Goal: Transaction & Acquisition: Purchase product/service

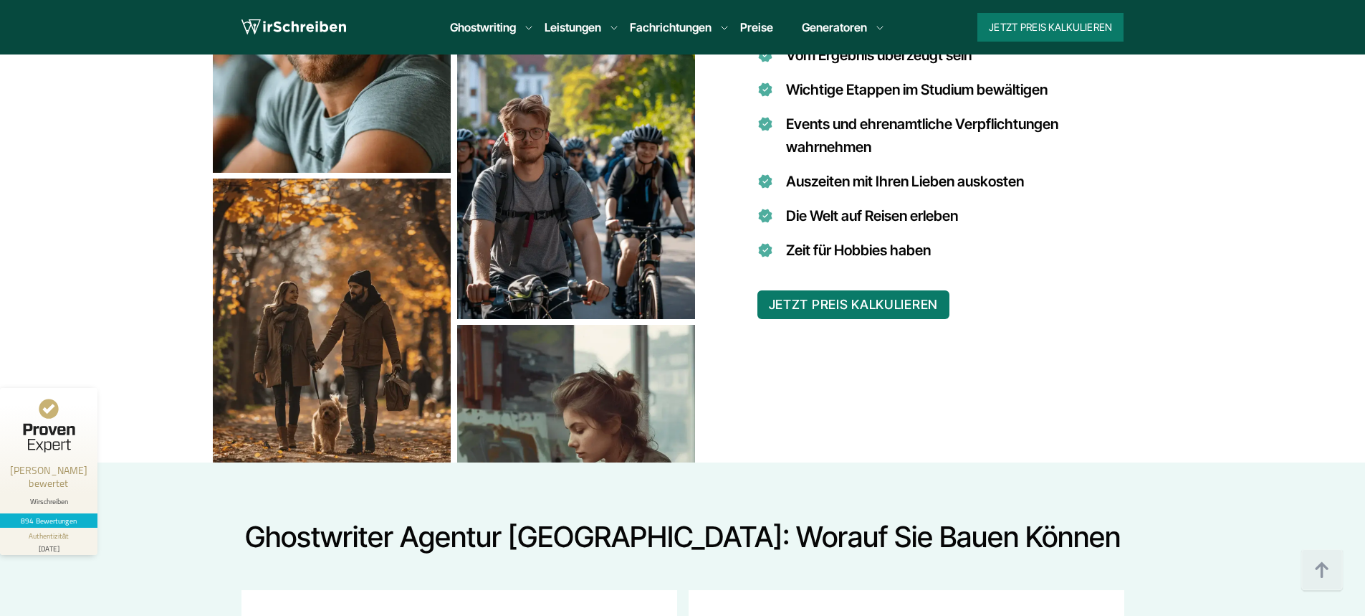
scroll to position [1242, 0]
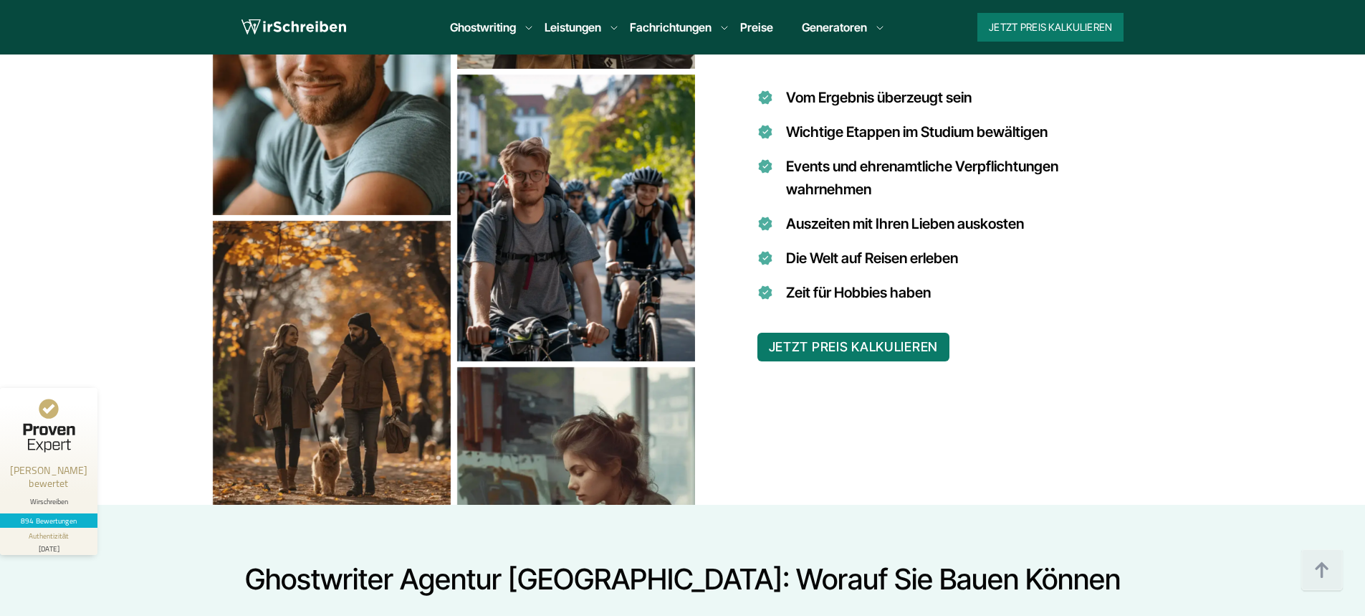
click at [765, 16] on div "Jetzt Preis kalkulieren 9:00 - 18:00 Mo.-So. +49 441 93168019 Über uns So funkt…" at bounding box center [662, 27] width 446 height 29
click at [753, 26] on link "Preise" at bounding box center [756, 27] width 33 height 14
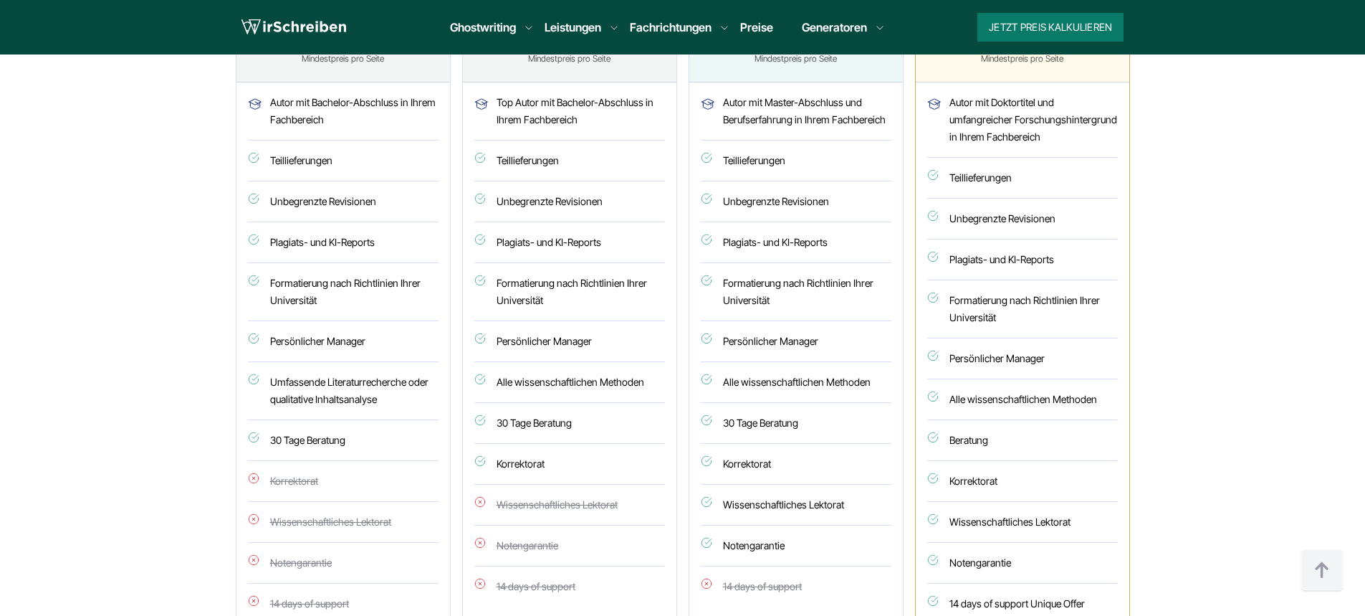
scroll to position [955, 0]
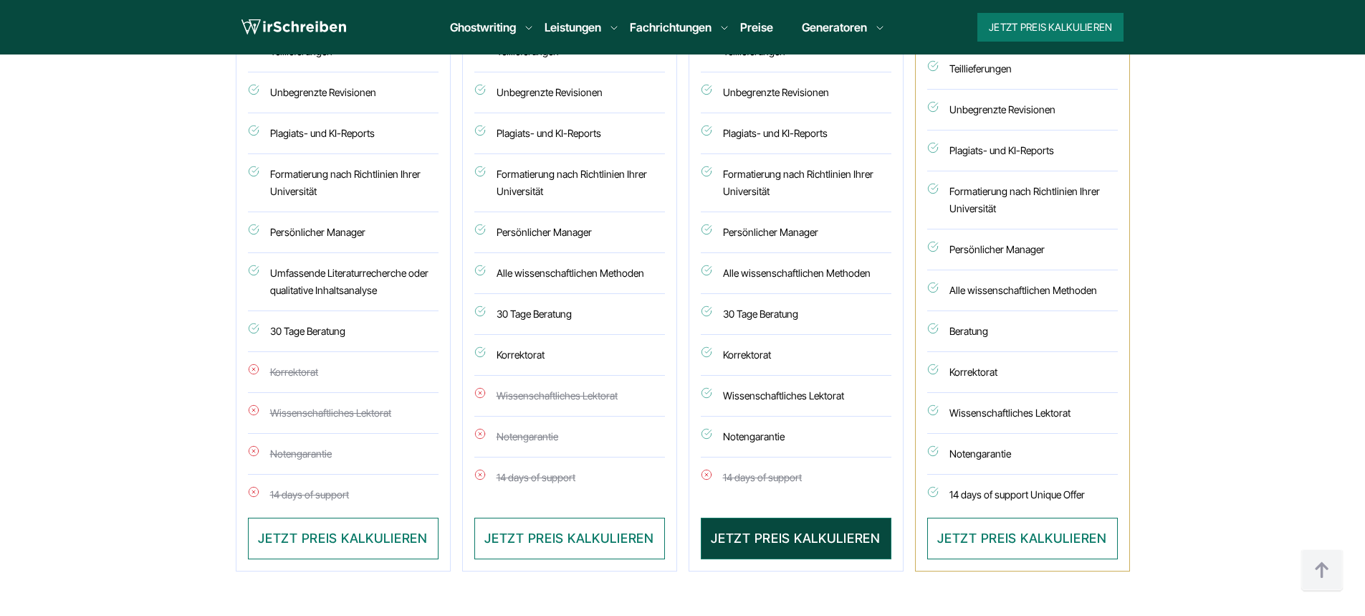
click at [778, 523] on button "JETZT PREIS KALKULIEREN" at bounding box center [796, 538] width 191 height 42
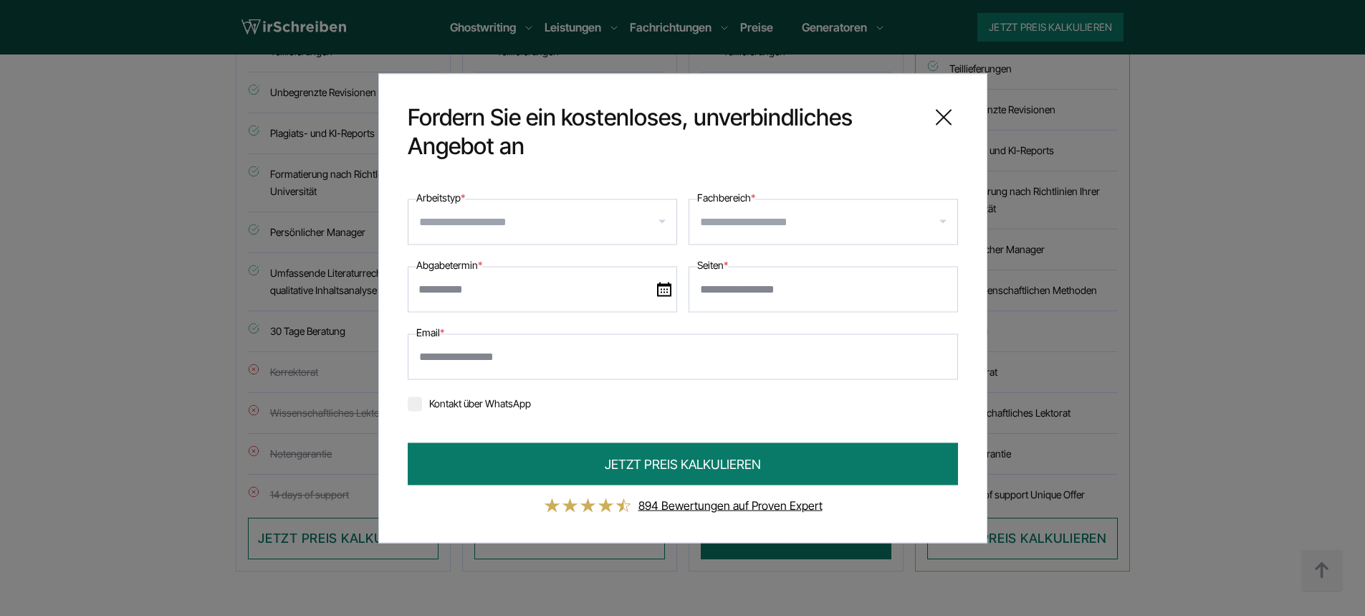
click at [565, 222] on input "Arbeitstyp *" at bounding box center [547, 221] width 257 height 23
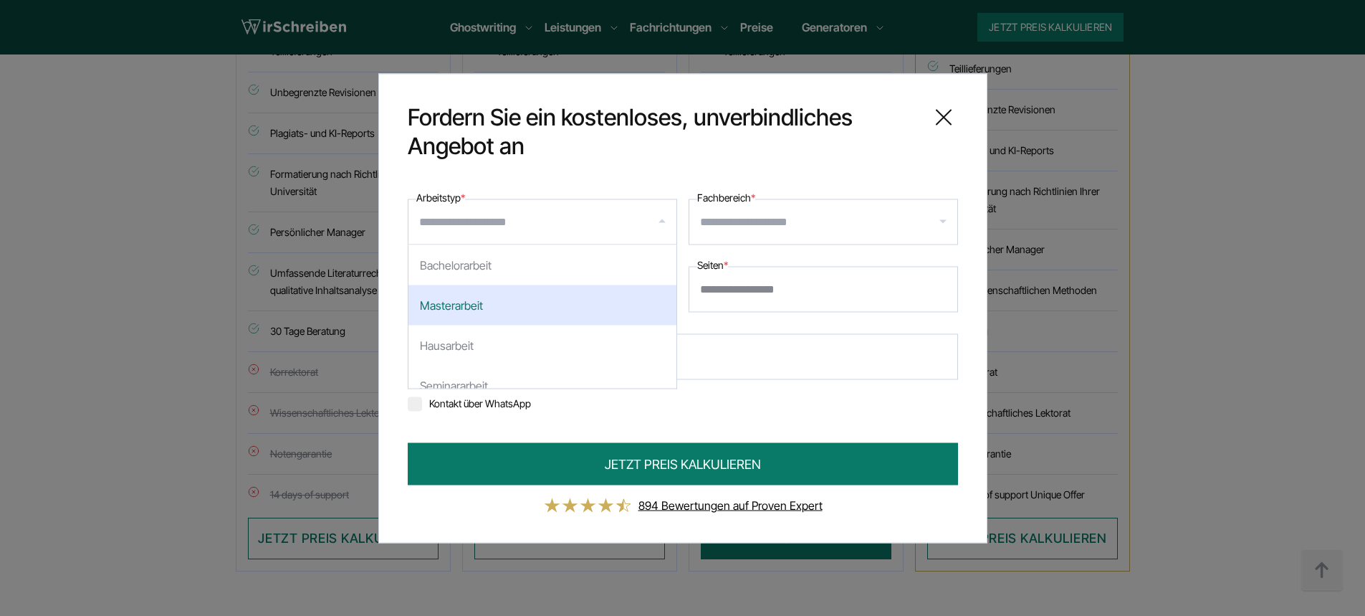
click at [508, 301] on div "Masterarbeit" at bounding box center [543, 305] width 268 height 40
select select "**"
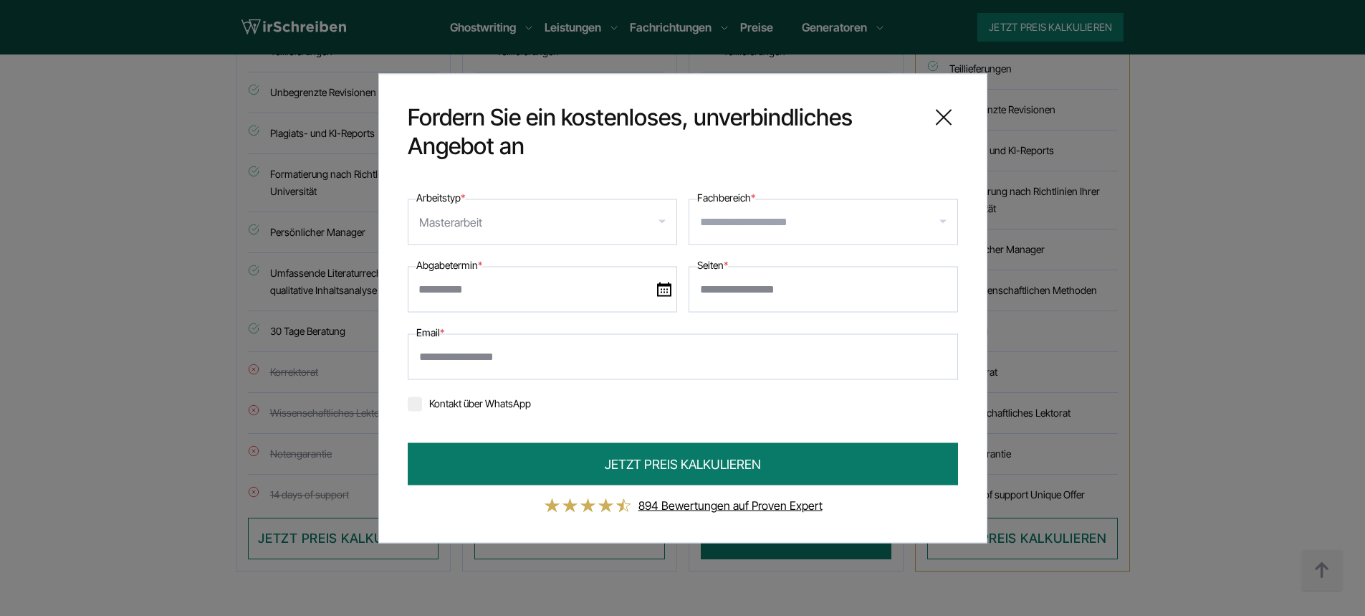
click at [752, 236] on div at bounding box center [823, 222] width 269 height 46
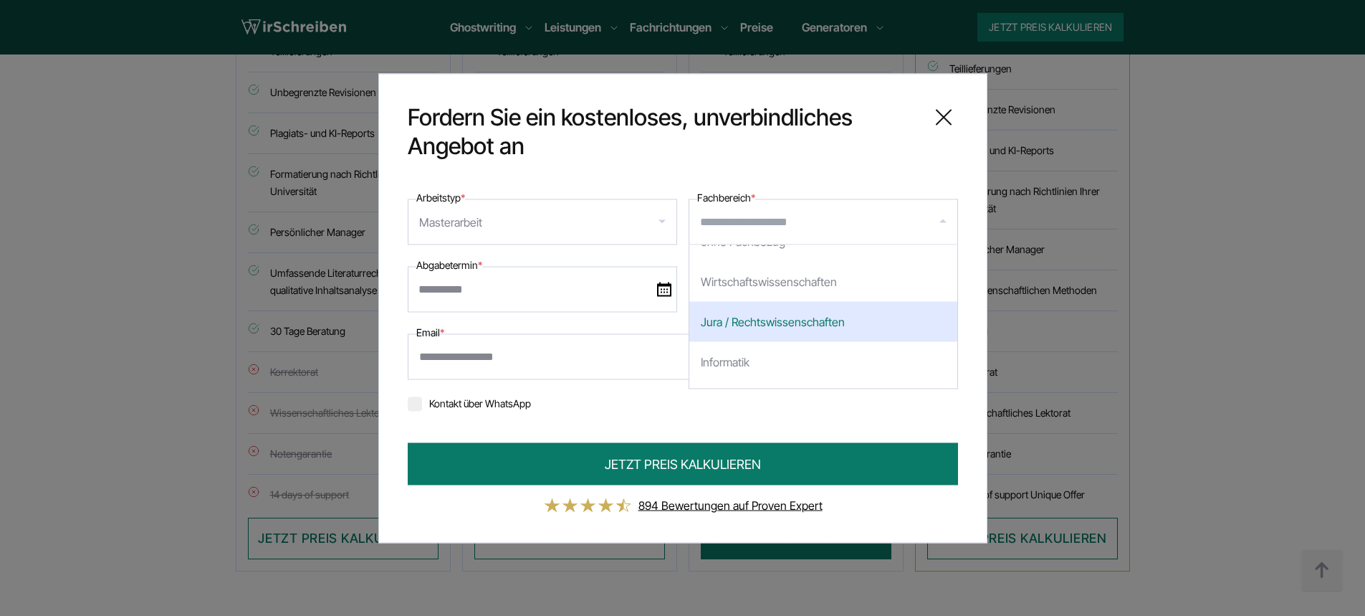
scroll to position [0, 0]
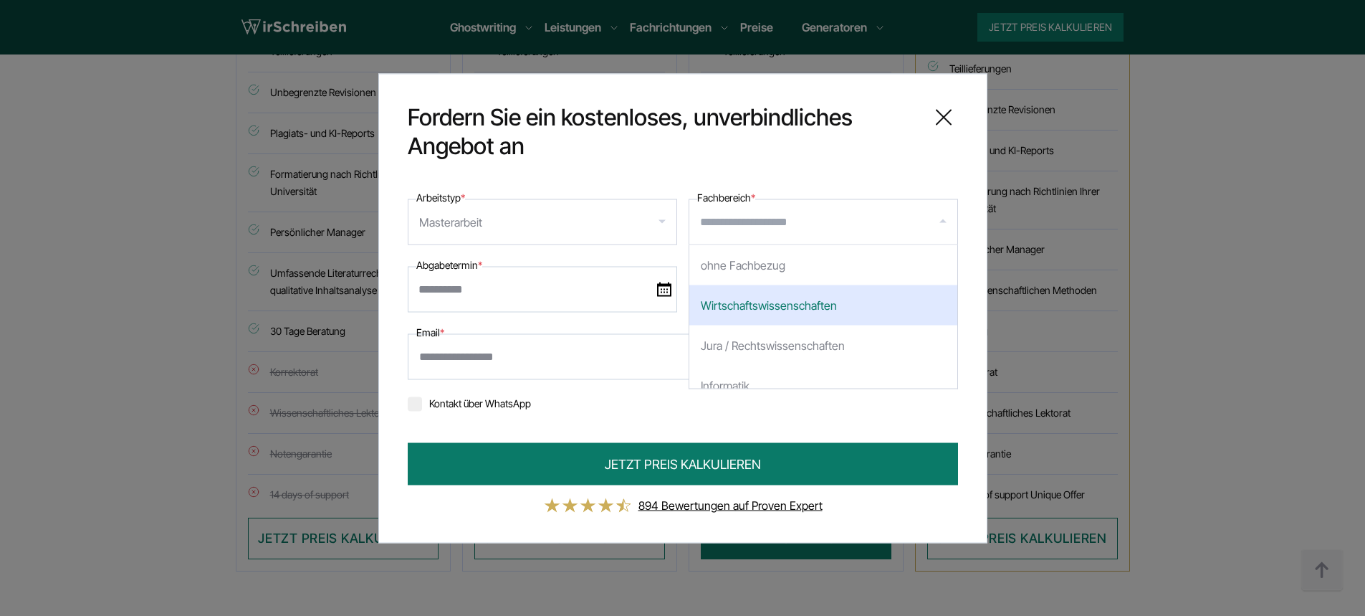
click at [743, 312] on div "Wirtschaftswissenschaften" at bounding box center [823, 305] width 268 height 40
select select "*"
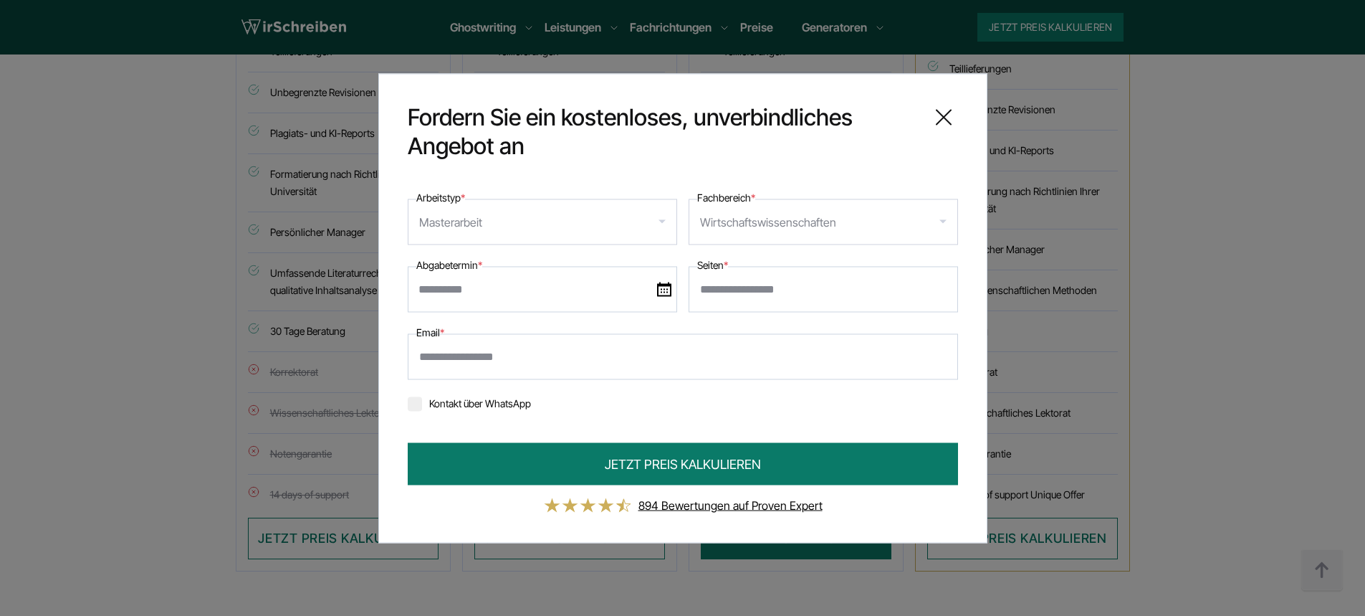
click at [940, 121] on icon at bounding box center [944, 116] width 29 height 29
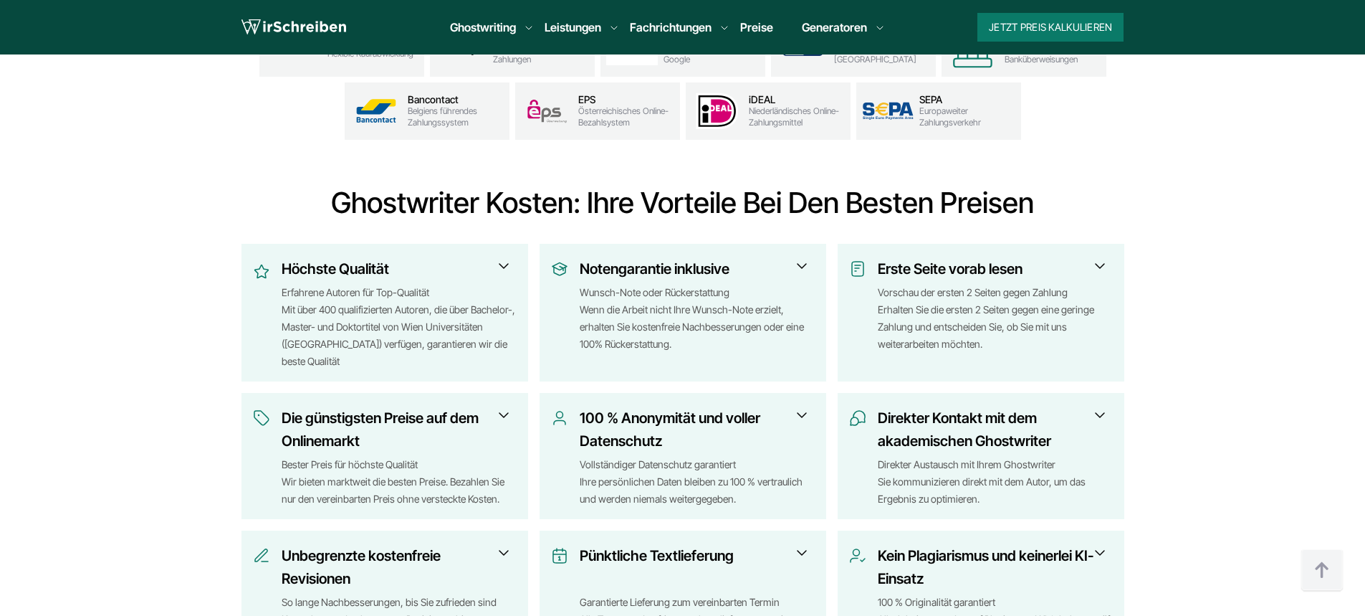
scroll to position [1625, 0]
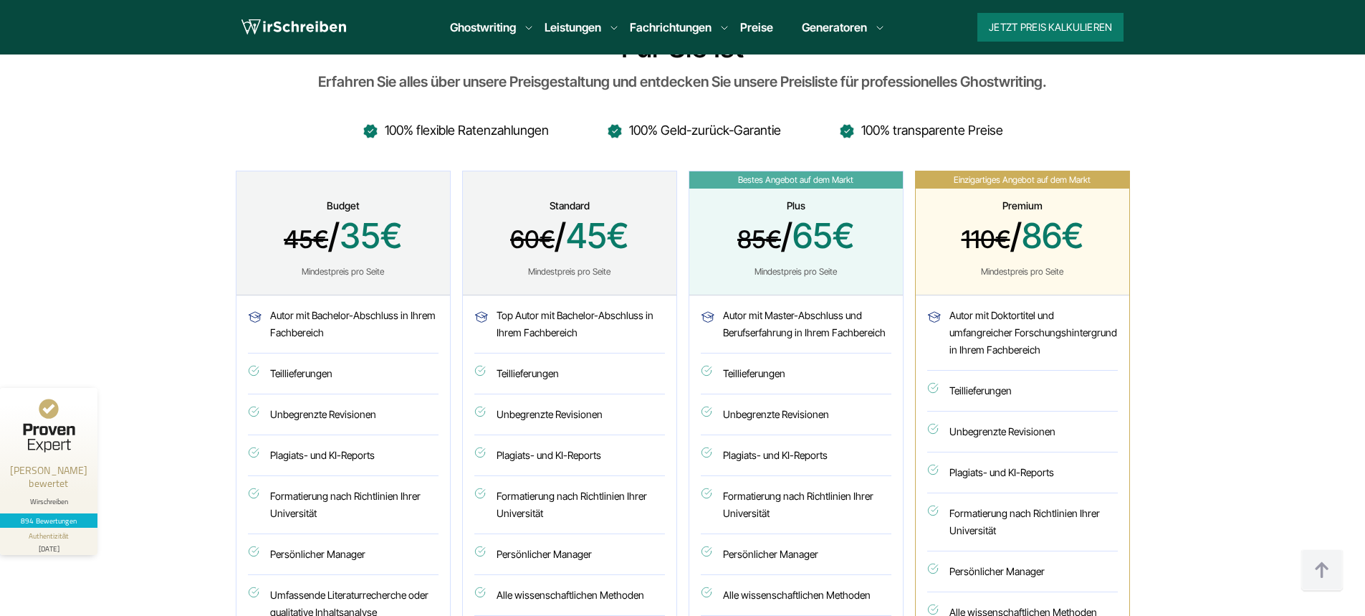
scroll to position [3727, 0]
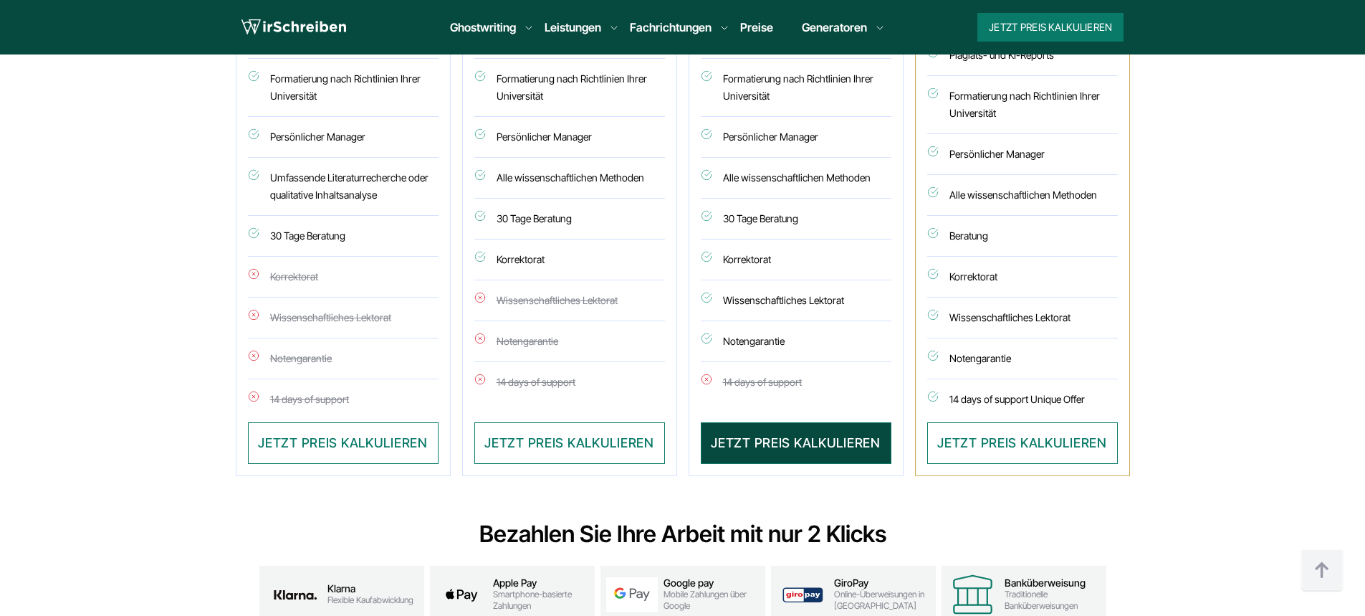
scroll to position [1051, 0]
click at [757, 440] on button "JETZT PREIS KALKULIEREN" at bounding box center [796, 442] width 191 height 42
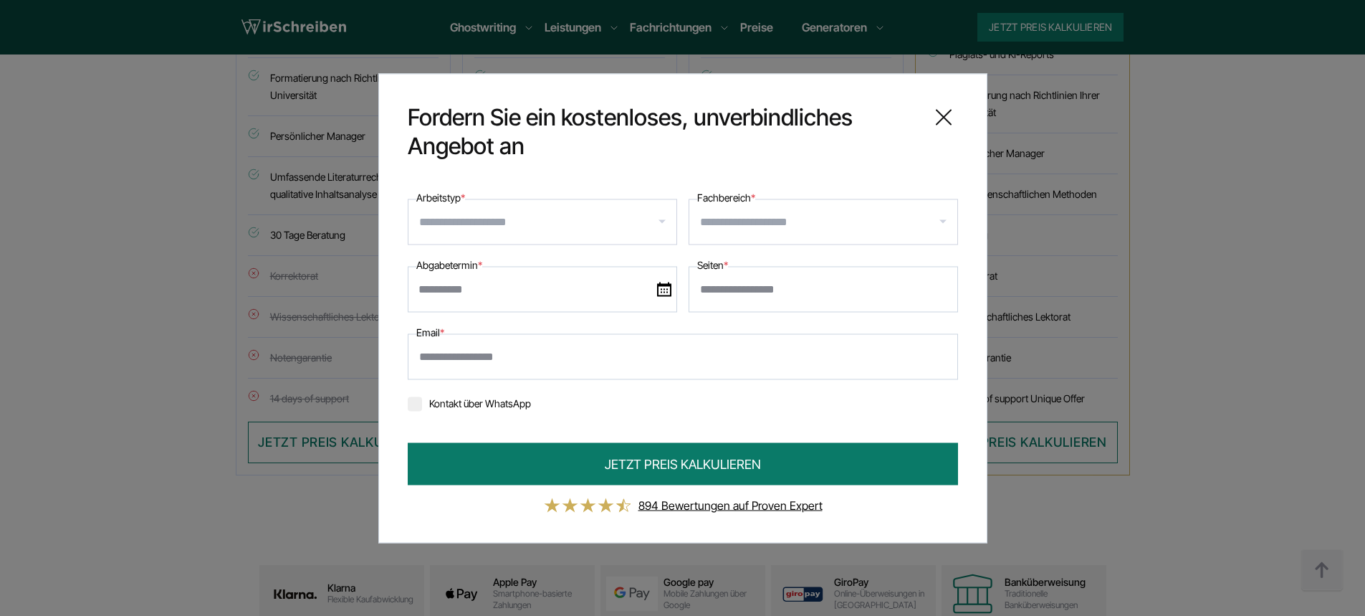
click at [946, 106] on icon at bounding box center [944, 116] width 29 height 29
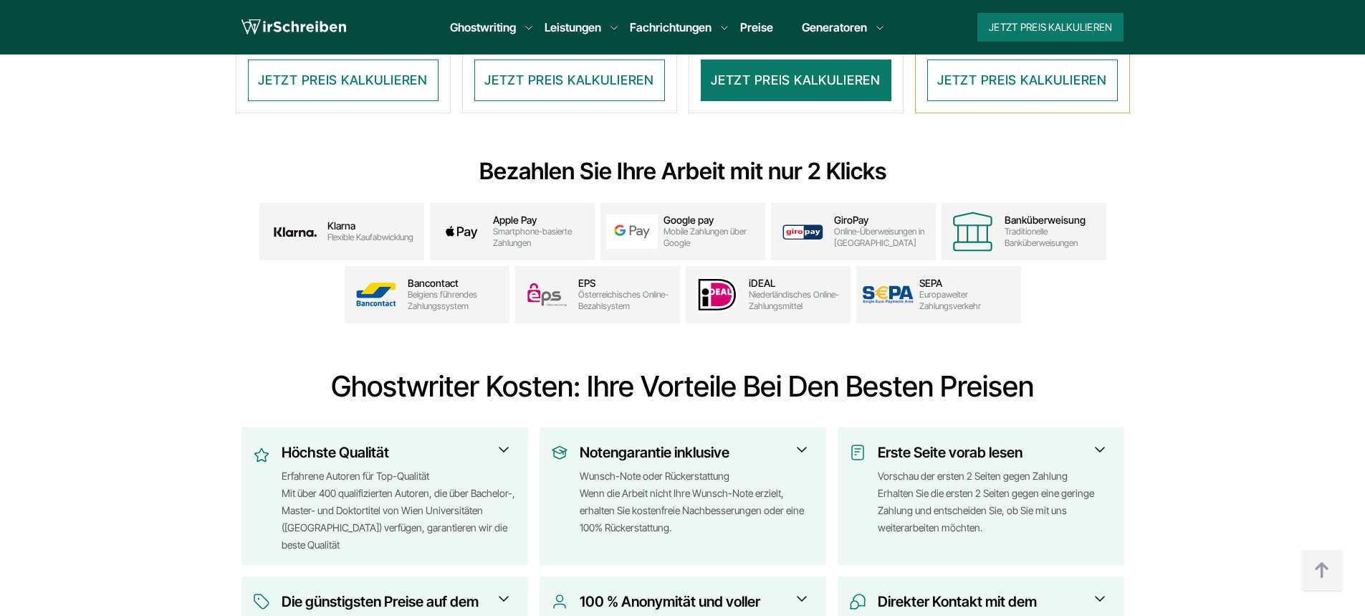
scroll to position [1625, 0]
